Goal: Task Accomplishment & Management: Use online tool/utility

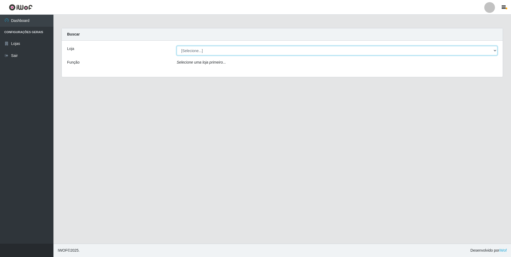
click at [496, 51] on select "[Selecione...] Extrabom - Loja 01 Centro de Distribuição" at bounding box center [337, 50] width 321 height 9
select select "435"
click at [177, 46] on select "[Selecione...] Extrabom - Loja 01 Centro de Distribuição" at bounding box center [337, 50] width 321 height 9
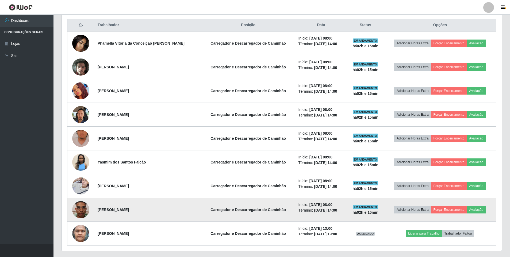
scroll to position [217, 0]
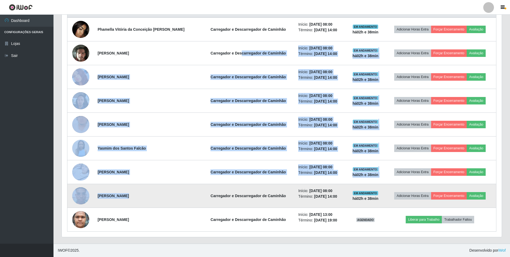
click at [183, 202] on tbody "Phamella Vitória da Conceição [PERSON_NAME] e Descarregador de Caminhão Início:…" at bounding box center [281, 124] width 429 height 214
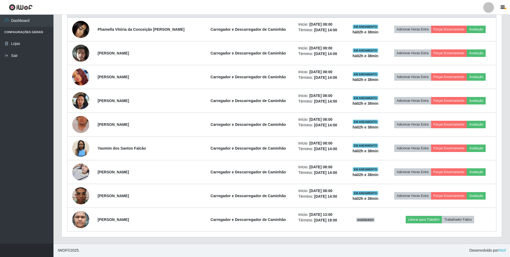
click at [118, 5] on header "Perfil Alterar Senha Sair" at bounding box center [255, 7] width 510 height 15
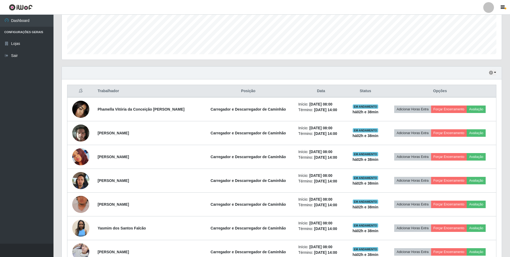
scroll to position [137, 0]
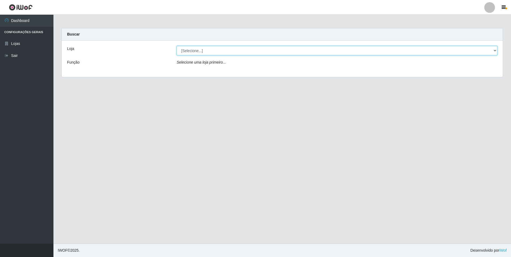
click at [495, 51] on select "[Selecione...] Extrabom - Loja 01 Centro de Distribuição" at bounding box center [337, 50] width 321 height 9
select select "435"
click at [177, 46] on select "[Selecione...] Extrabom - Loja 01 Centro de Distribuição" at bounding box center [337, 50] width 321 height 9
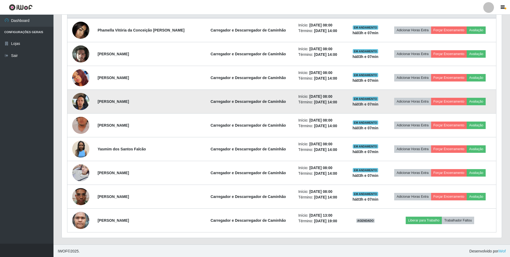
scroll to position [217, 0]
